Goal: Entertainment & Leisure: Consume media (video, audio)

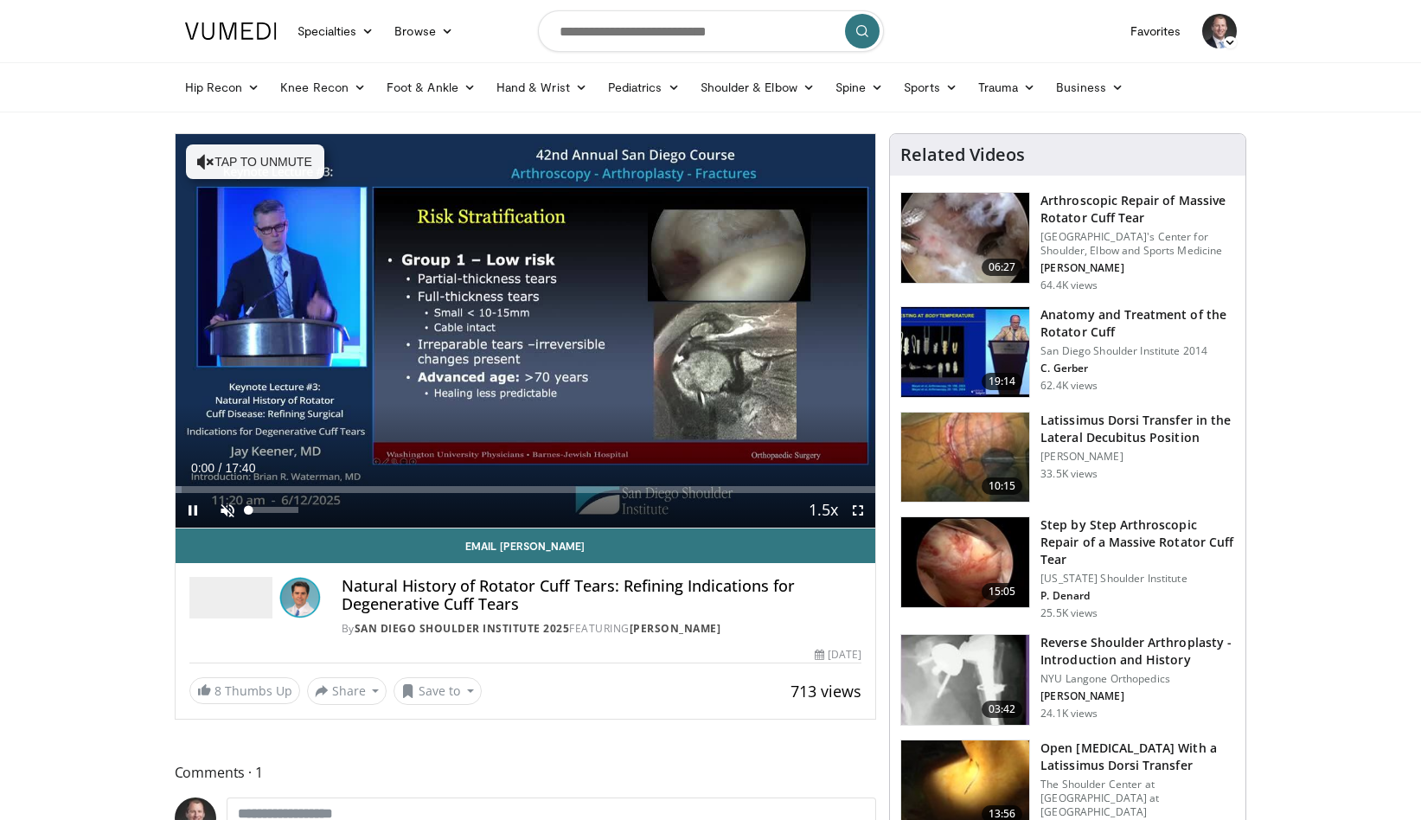
click at [227, 506] on span "Video Player" at bounding box center [227, 510] width 35 height 35
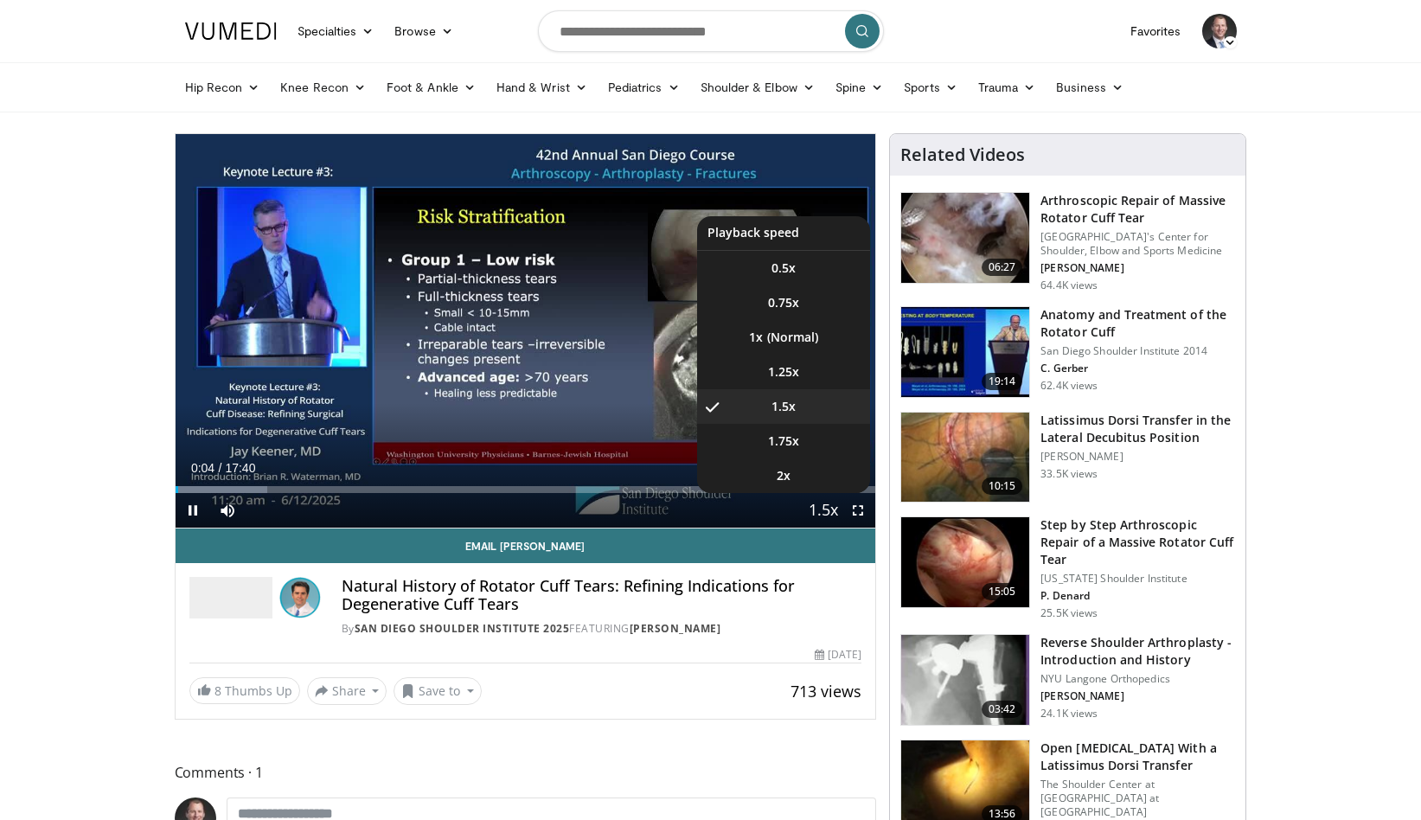
click at [820, 514] on span "Video Player" at bounding box center [823, 511] width 24 height 35
click at [789, 442] on span "1.75x" at bounding box center [783, 441] width 31 height 17
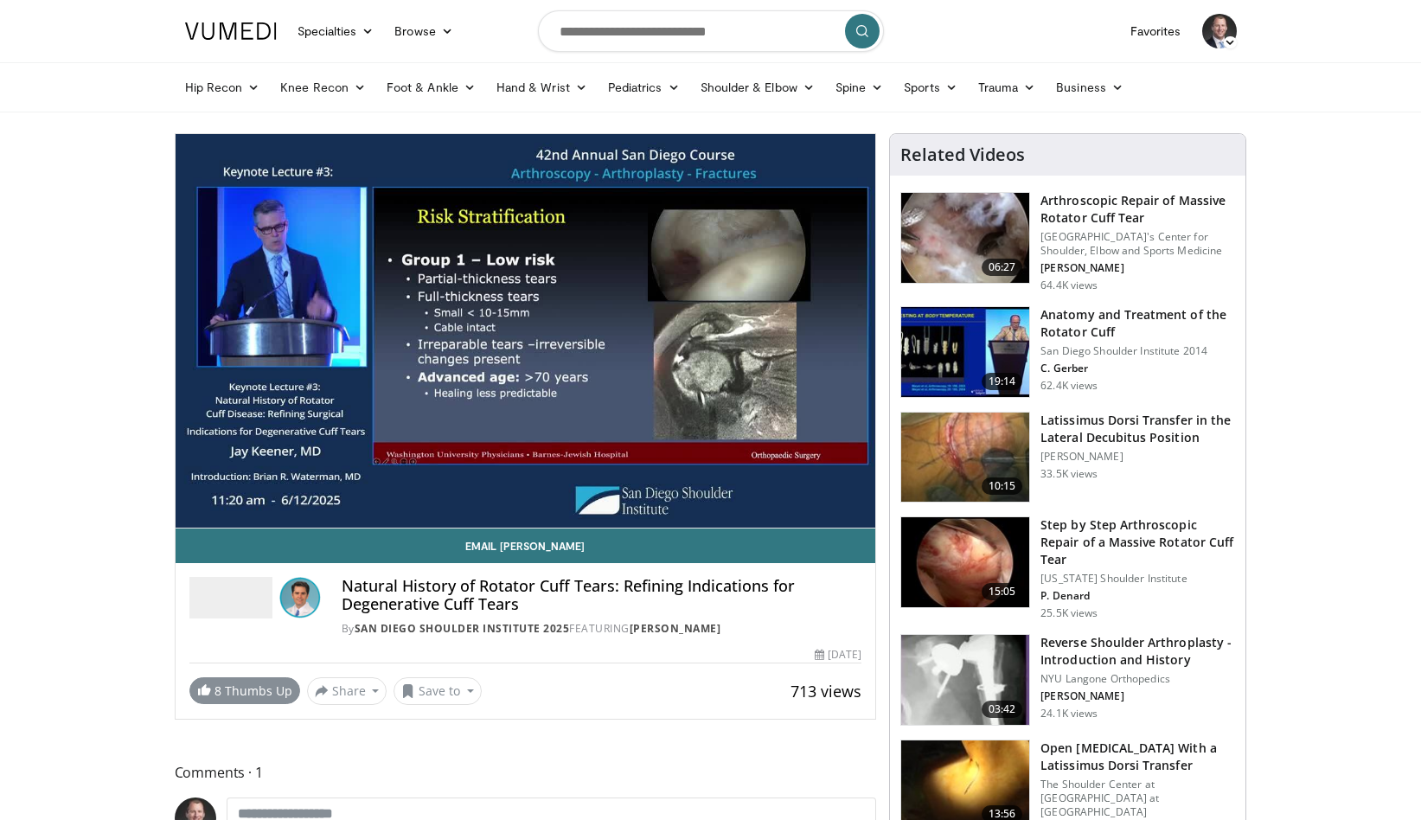
click at [234, 695] on link "8 Thumbs Up" at bounding box center [244, 690] width 111 height 27
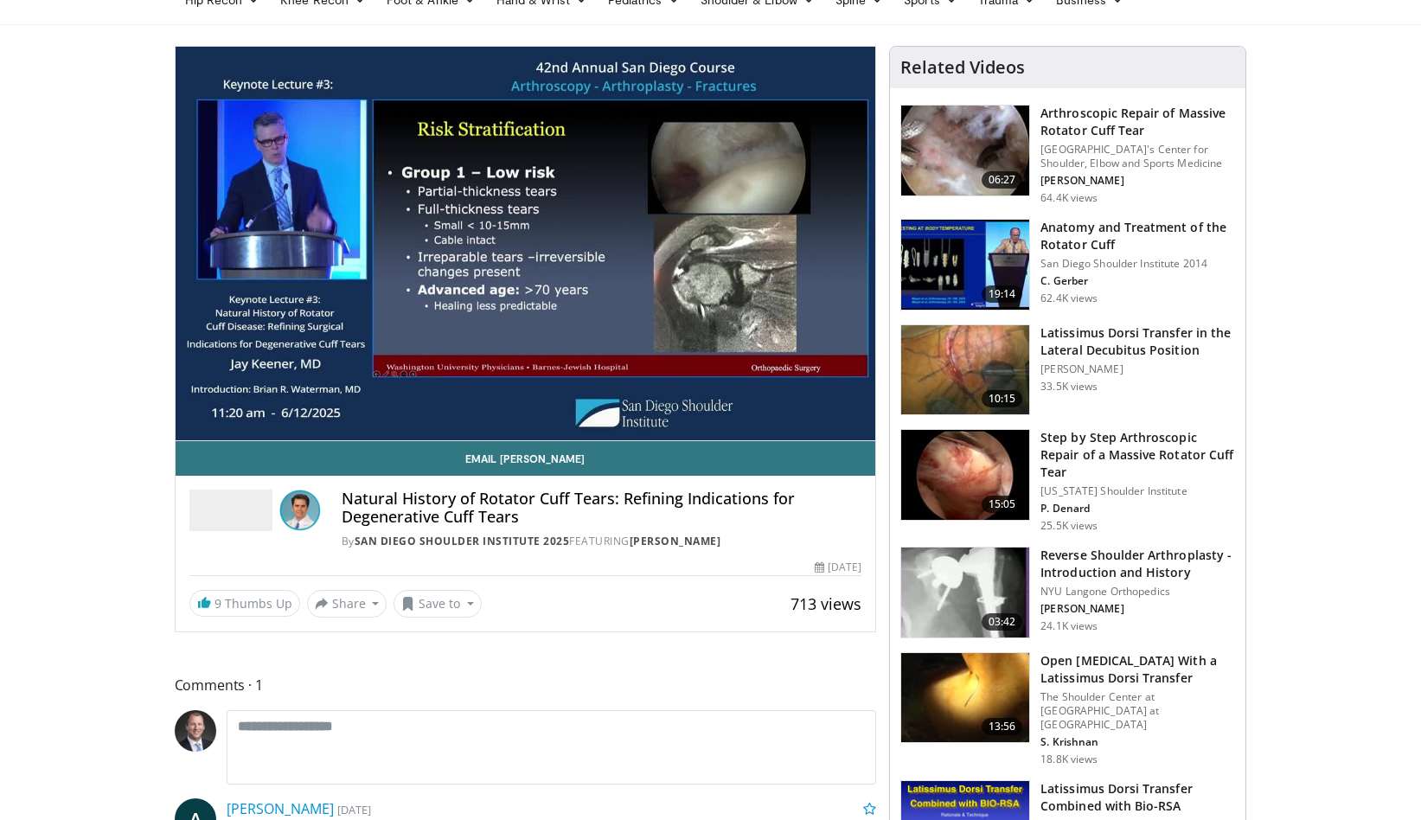
scroll to position [87, 0]
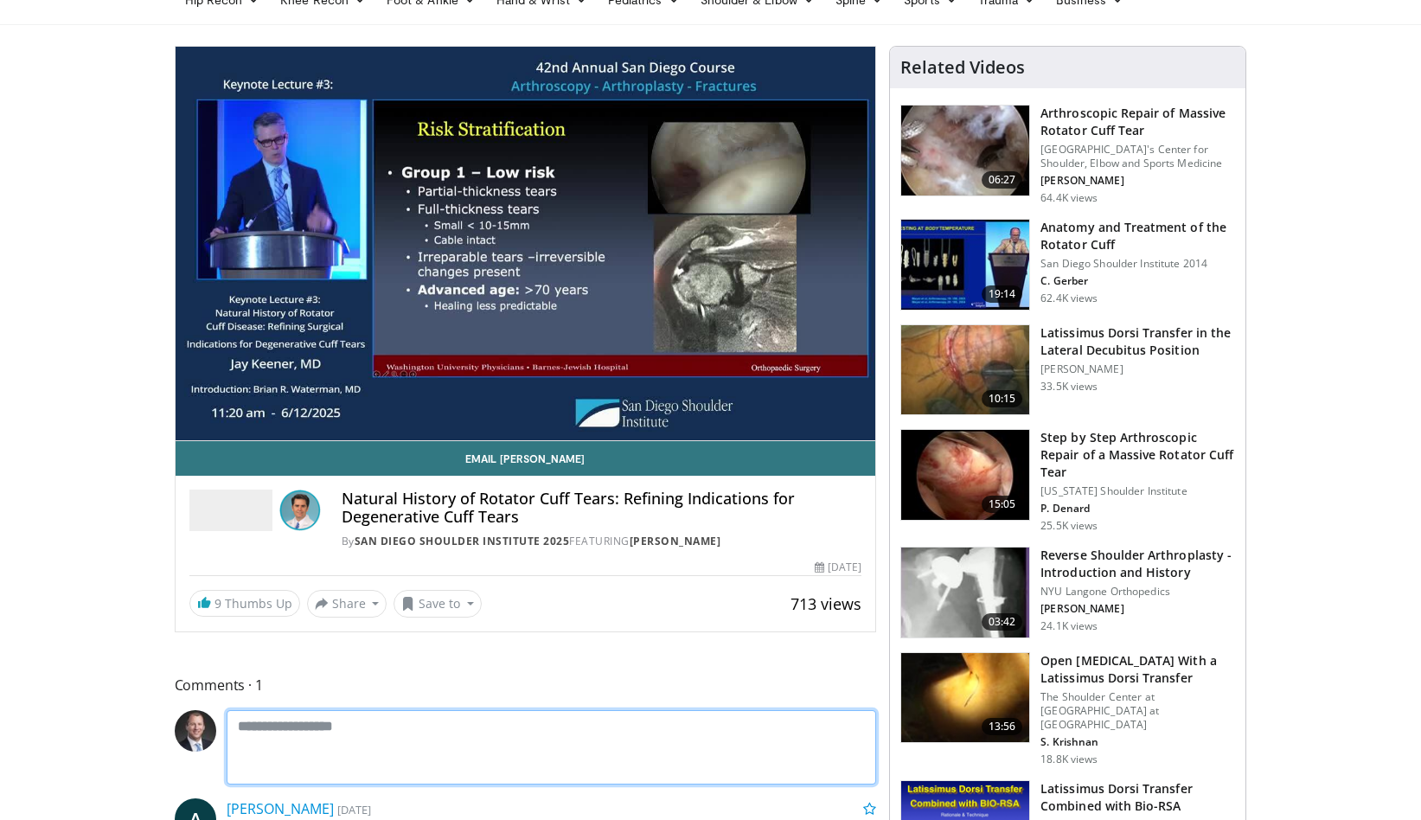
click at [259, 732] on textarea at bounding box center [552, 747] width 650 height 74
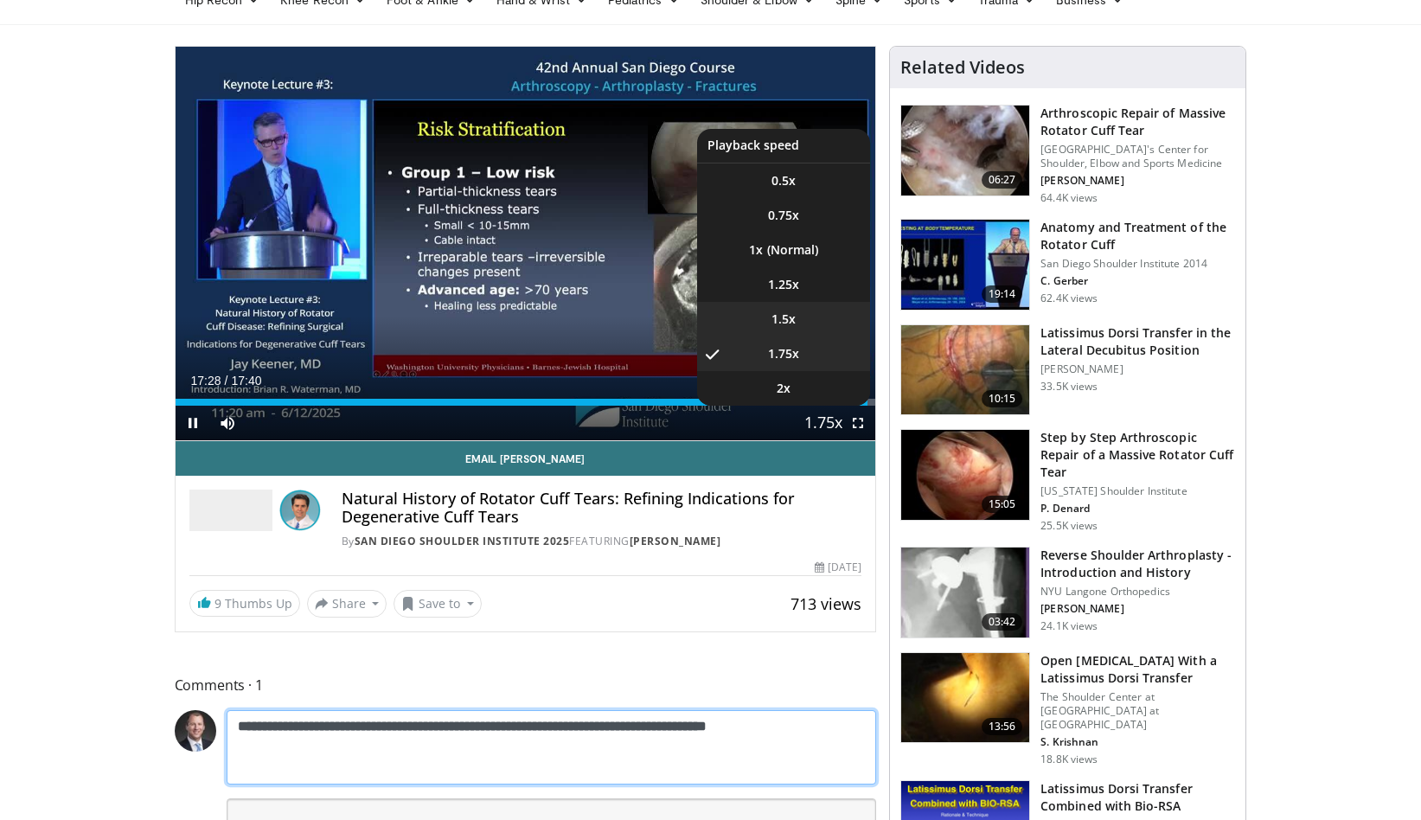
type textarea "**********"
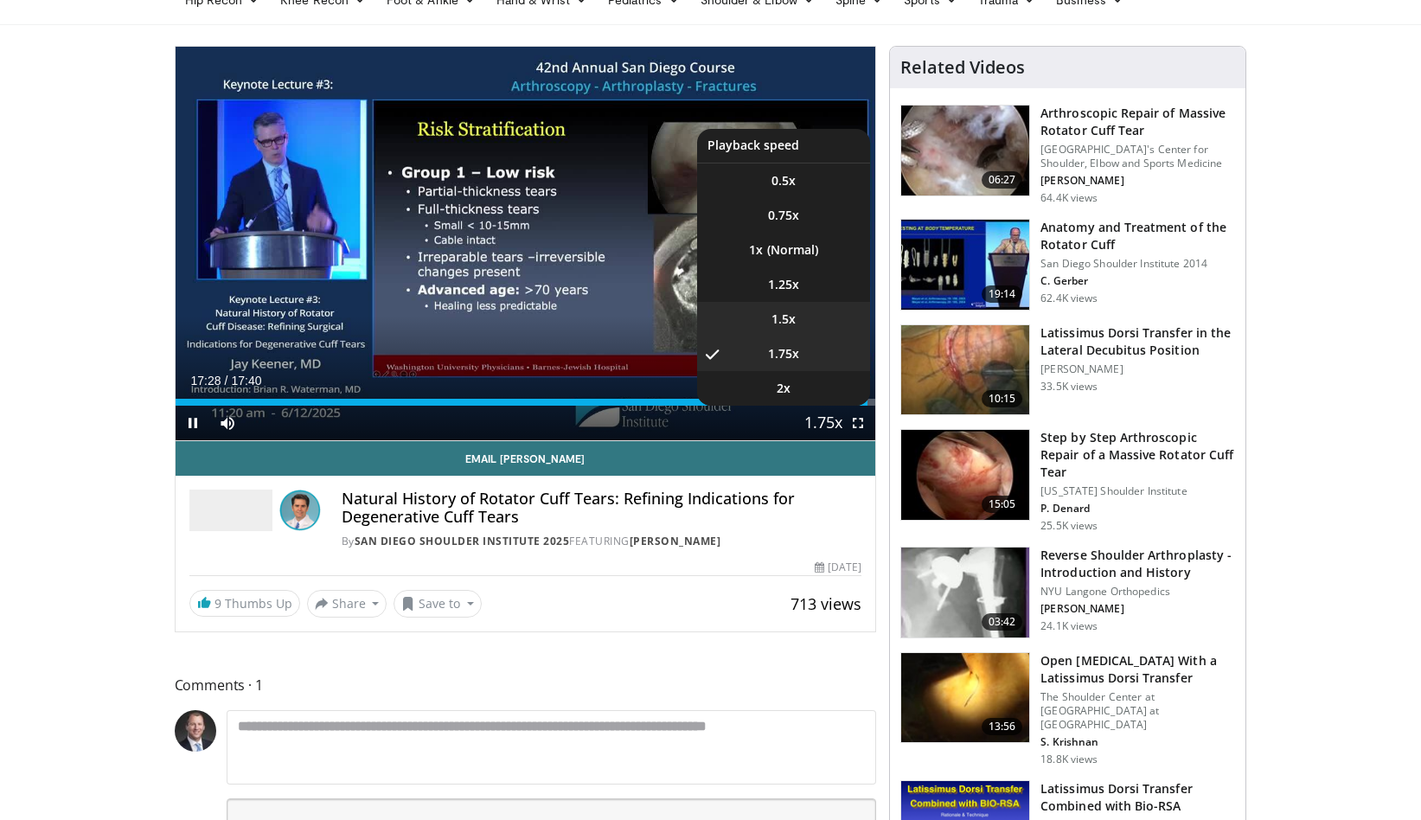
click at [784, 316] on span "1.5x" at bounding box center [784, 319] width 24 height 17
